Goal: Find contact information: Find contact information

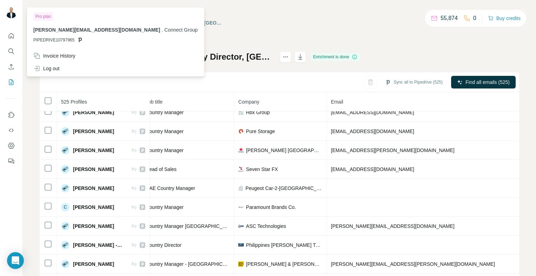
scroll to position [0, 91]
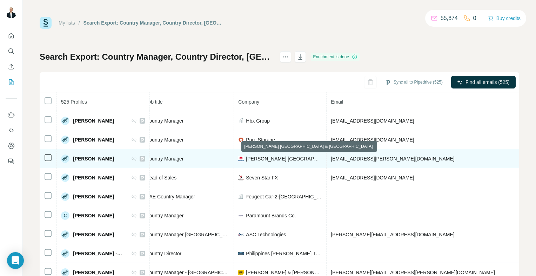
drag, startPoint x: 268, startPoint y: 158, endPoint x: 213, endPoint y: 160, distance: 54.8
click at [209, 160] on div "Country Manager" at bounding box center [188, 158] width 84 height 7
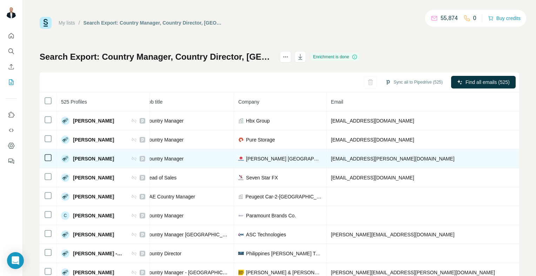
click at [279, 160] on span "[PERSON_NAME] [GEOGRAPHIC_DATA] & [GEOGRAPHIC_DATA]" at bounding box center [284, 158] width 76 height 7
click at [311, 159] on span "[PERSON_NAME] [GEOGRAPHIC_DATA] & [GEOGRAPHIC_DATA]" at bounding box center [284, 158] width 76 height 7
drag, startPoint x: 398, startPoint y: 159, endPoint x: 331, endPoint y: 162, distance: 66.4
click at [331, 162] on td "[EMAIL_ADDRESS][PERSON_NAME][DOMAIN_NAME]" at bounding box center [433, 158] width 213 height 19
copy span "[EMAIL_ADDRESS][PERSON_NAME][DOMAIN_NAME]"
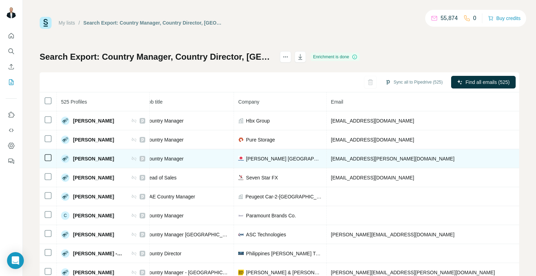
drag, startPoint x: 481, startPoint y: 158, endPoint x: 445, endPoint y: 161, distance: 36.7
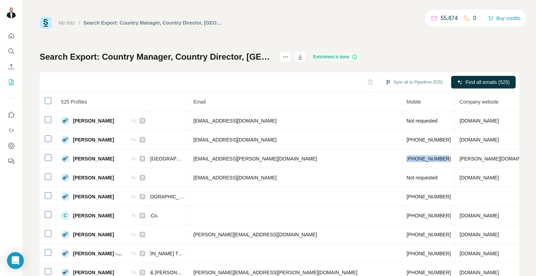
scroll to position [0, 231]
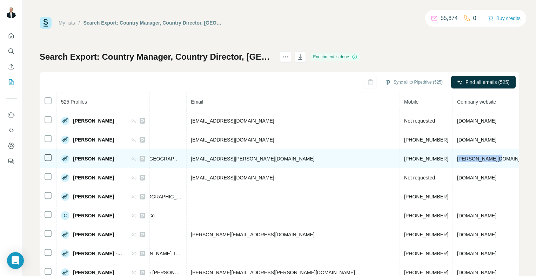
drag, startPoint x: 394, startPoint y: 156, endPoint x: 355, endPoint y: 159, distance: 39.7
click at [453, 159] on td "[PERSON_NAME][DOMAIN_NAME]" at bounding box center [497, 158] width 88 height 19
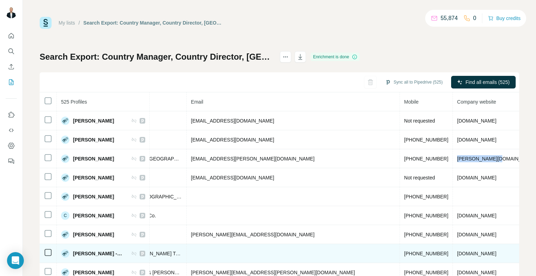
copy span "[PERSON_NAME][DOMAIN_NAME]"
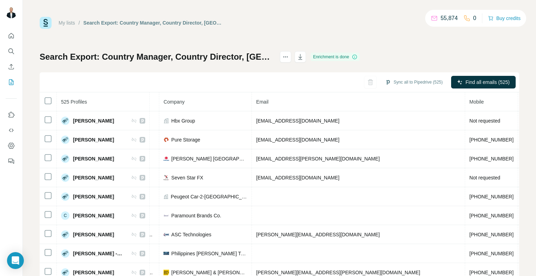
scroll to position [0, 171]
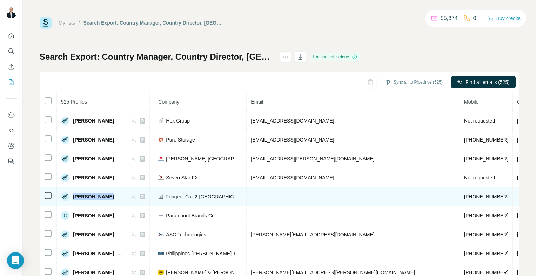
drag, startPoint x: 73, startPoint y: 194, endPoint x: 152, endPoint y: 201, distance: 79.2
click at [152, 201] on tr "[PERSON_NAME] Mobile found LinkedIn [GEOGRAPHIC_DATA] Country Manager Peugeot C…" at bounding box center [278, 196] width 820 height 19
drag, startPoint x: 152, startPoint y: 201, endPoint x: 119, endPoint y: 195, distance: 32.9
click at [114, 195] on span "[PERSON_NAME]" at bounding box center [93, 196] width 41 height 7
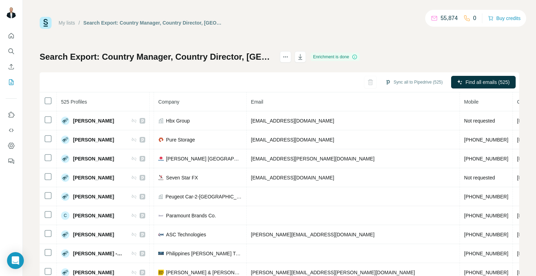
click at [32, 177] on div "My lists / Search Export: Country Manager, Country Director, [GEOGRAPHIC_DATA],…" at bounding box center [279, 138] width 513 height 276
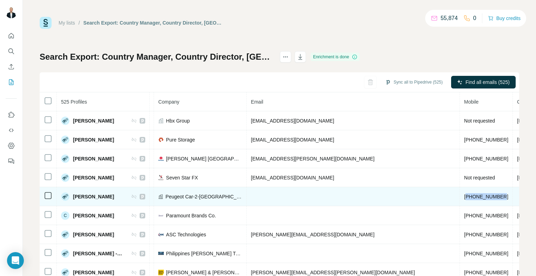
drag, startPoint x: 398, startPoint y: 194, endPoint x: 366, endPoint y: 196, distance: 32.3
click at [464, 196] on span "[PHONE_NUMBER]" at bounding box center [486, 197] width 44 height 6
click at [108, 195] on span "[PERSON_NAME]" at bounding box center [93, 196] width 41 height 7
click at [114, 196] on span "[PERSON_NAME]" at bounding box center [93, 196] width 41 height 7
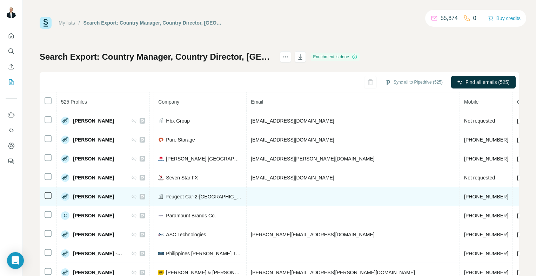
click at [114, 196] on span "[PERSON_NAME]" at bounding box center [93, 196] width 41 height 7
drag, startPoint x: 402, startPoint y: 195, endPoint x: 367, endPoint y: 195, distance: 35.4
click at [460, 195] on td "[PHONE_NUMBER]" at bounding box center [486, 196] width 53 height 19
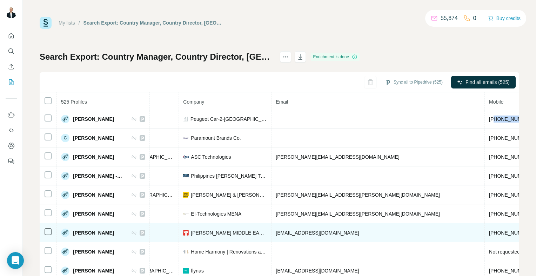
scroll to position [70, 146]
